Goal: Find specific page/section: Find specific page/section

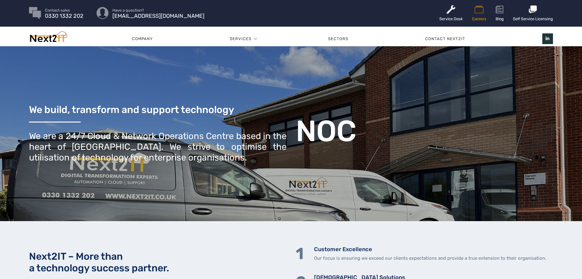
click at [481, 13] on icon at bounding box center [479, 10] width 14 height 10
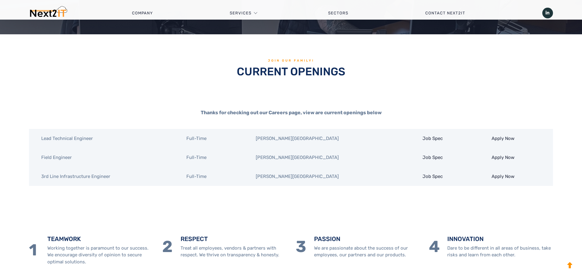
scroll to position [153, 0]
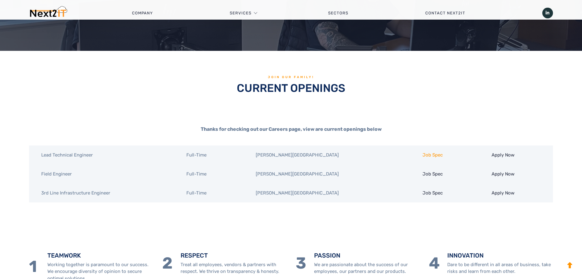
click at [423, 156] on link "Job Spec" at bounding box center [433, 155] width 20 height 6
click at [423, 175] on link "Job Spec" at bounding box center [433, 174] width 20 height 6
click at [423, 194] on link "Job Spec" at bounding box center [433, 193] width 20 height 6
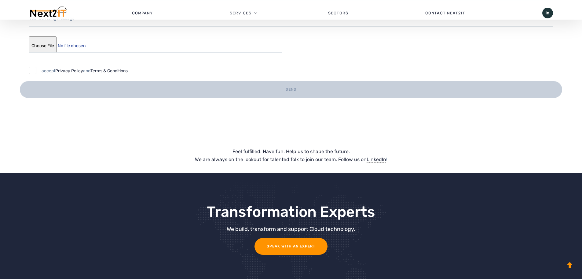
scroll to position [642, 0]
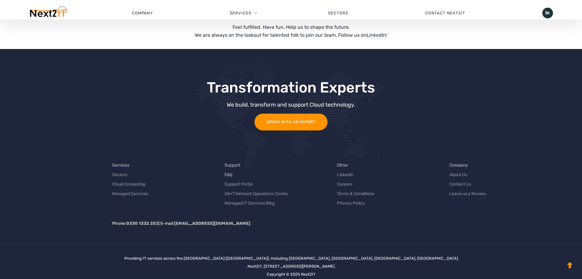
click at [228, 173] on link "FAQ" at bounding box center [229, 174] width 8 height 6
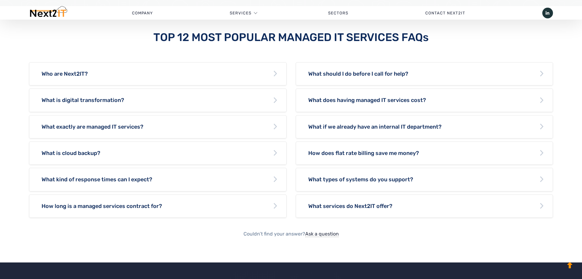
scroll to position [336, 0]
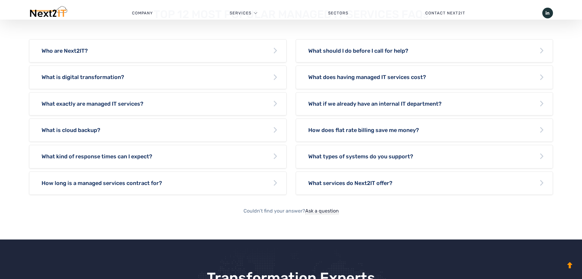
click at [142, 158] on h4 "What kind of response times can I expect?" at bounding box center [157, 156] width 257 height 23
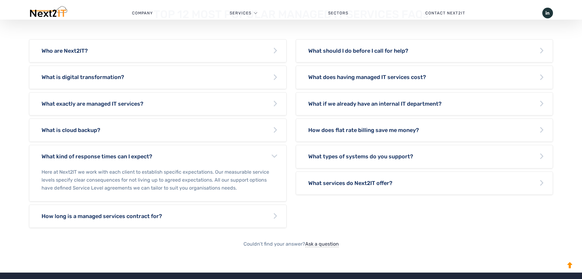
click at [145, 153] on h4 "What kind of response times can I expect?" at bounding box center [157, 156] width 257 height 23
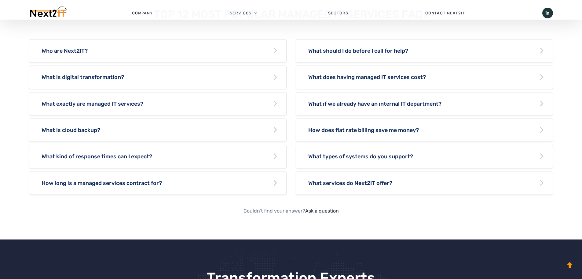
click at [370, 76] on h4 "What does having managed IT services cost?" at bounding box center [424, 77] width 257 height 23
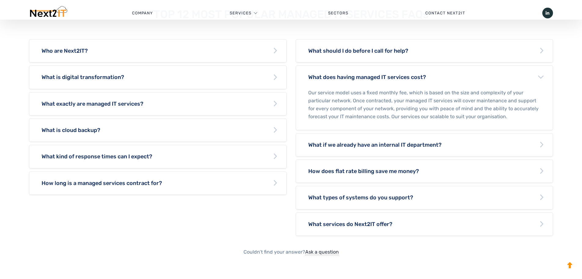
click at [391, 75] on h4 "What does having managed IT services cost?" at bounding box center [424, 77] width 257 height 23
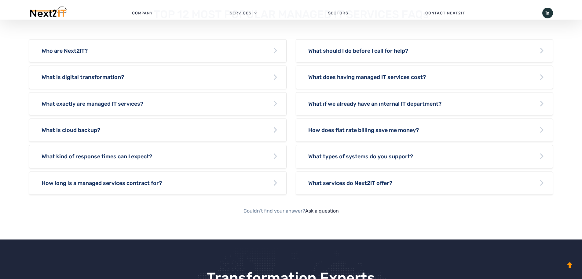
click at [365, 159] on h4 "What types of systems do you support?" at bounding box center [424, 156] width 257 height 23
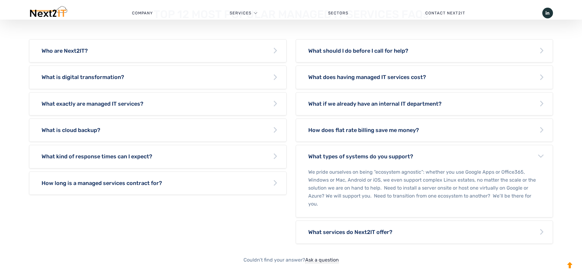
click at [360, 156] on h4 "What types of systems do you support?" at bounding box center [424, 156] width 257 height 23
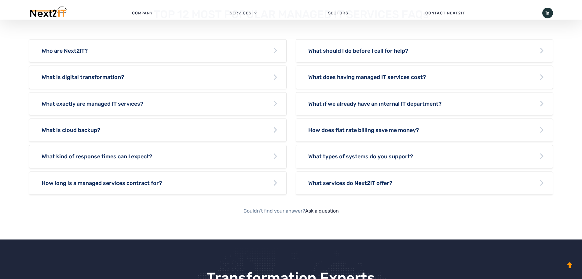
click at [368, 182] on h4 "What services do Next2IT offer?" at bounding box center [424, 183] width 257 height 23
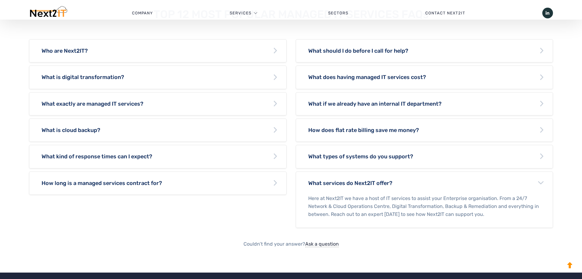
click at [427, 187] on h4 "What services do Next2IT offer?" at bounding box center [424, 183] width 257 height 23
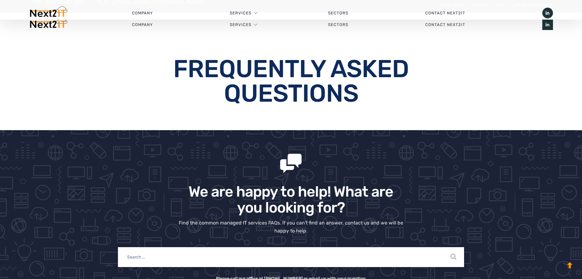
scroll to position [0, 0]
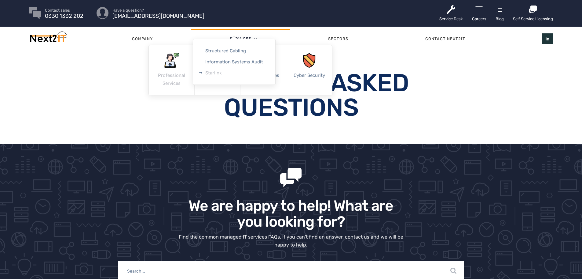
click at [215, 72] on link "Starlink" at bounding box center [234, 72] width 82 height 11
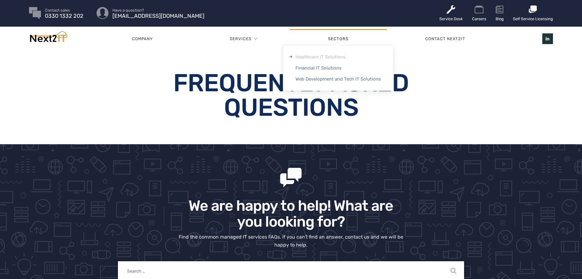
click at [326, 56] on link "Healthcare IT Solutions" at bounding box center [338, 56] width 110 height 11
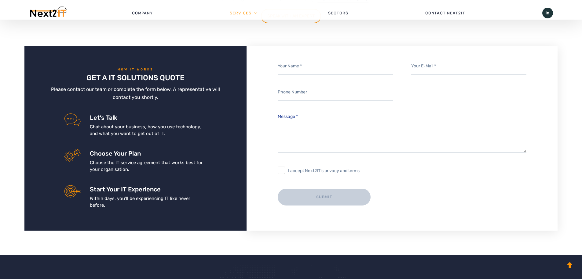
scroll to position [1345, 0]
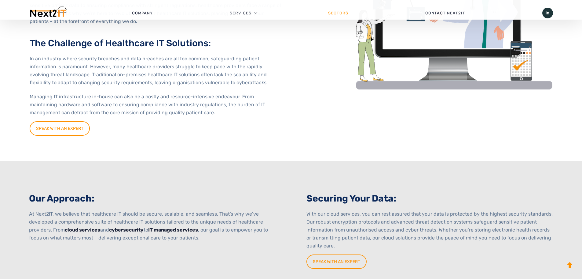
scroll to position [42, 0]
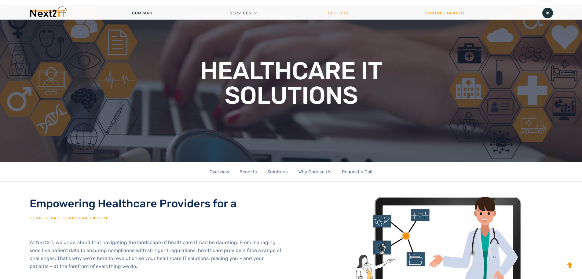
click at [447, 14] on link "Contact Next2IT" at bounding box center [445, 13] width 117 height 18
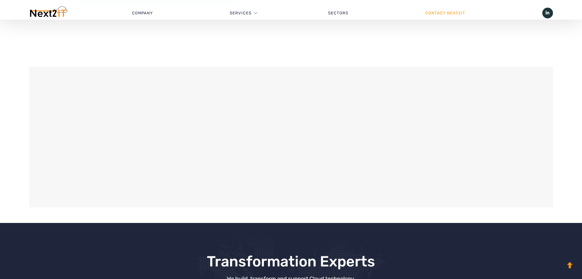
scroll to position [489, 0]
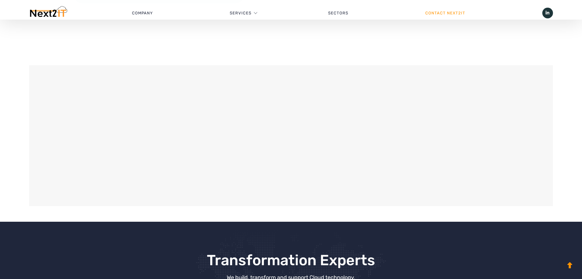
click at [194, 132] on div at bounding box center [291, 136] width 521 height 138
click at [365, 117] on div at bounding box center [291, 136] width 521 height 138
